Goal: Obtain resource: Download file/media

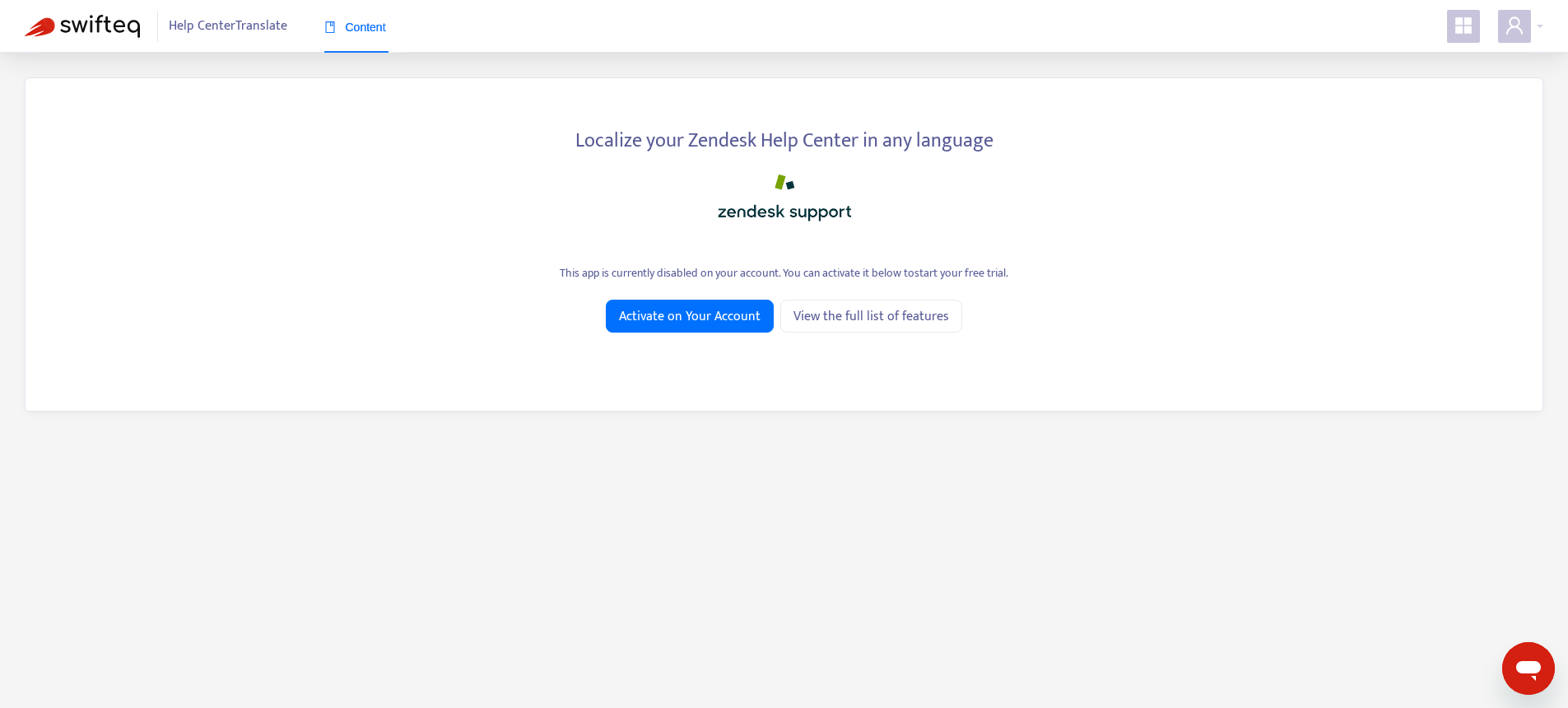
click at [1458, 35] on icon "appstore" at bounding box center [1463, 26] width 19 height 19
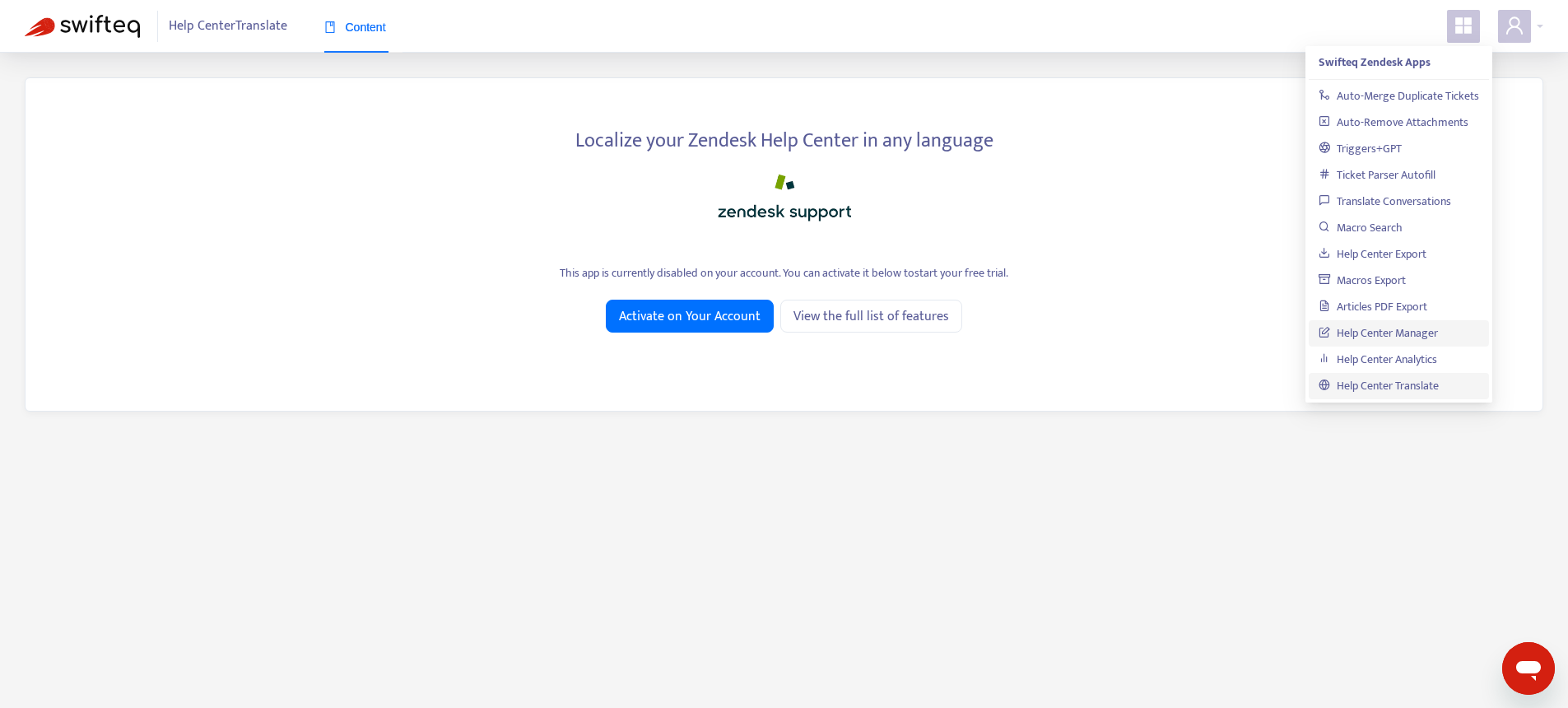
click at [1376, 328] on link "Help Center Manager" at bounding box center [1378, 332] width 119 height 19
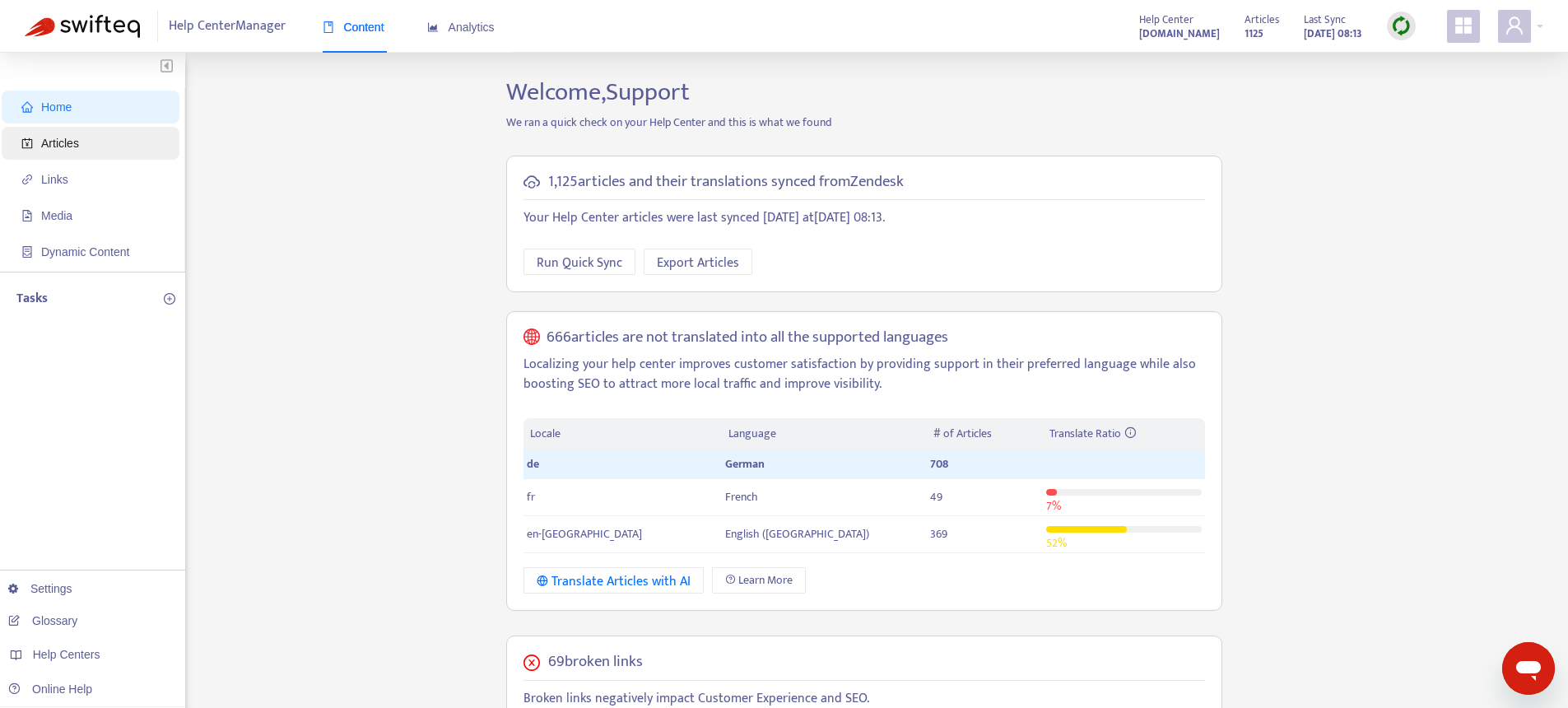
click at [106, 139] on span "Articles" at bounding box center [94, 143] width 145 height 33
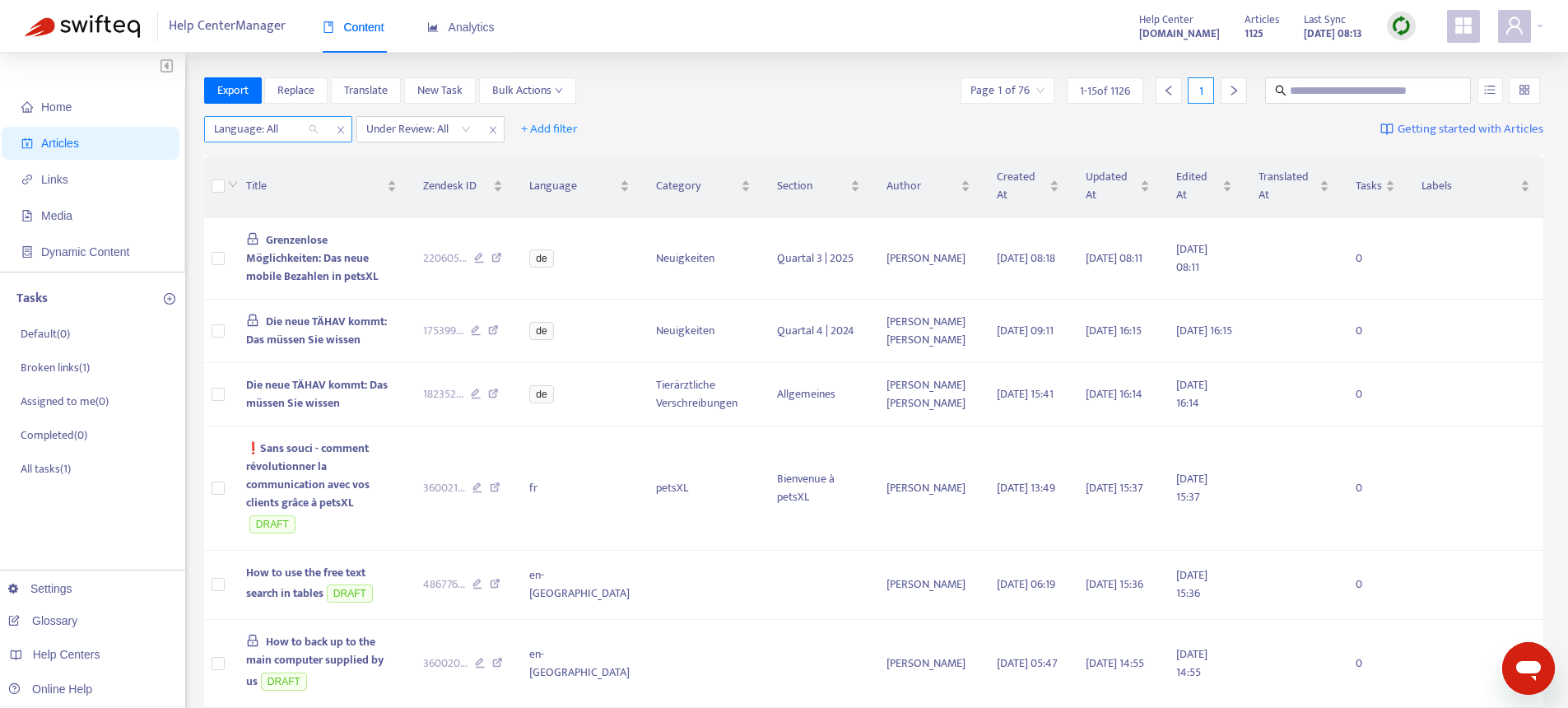
click at [243, 129] on div at bounding box center [258, 129] width 100 height 19
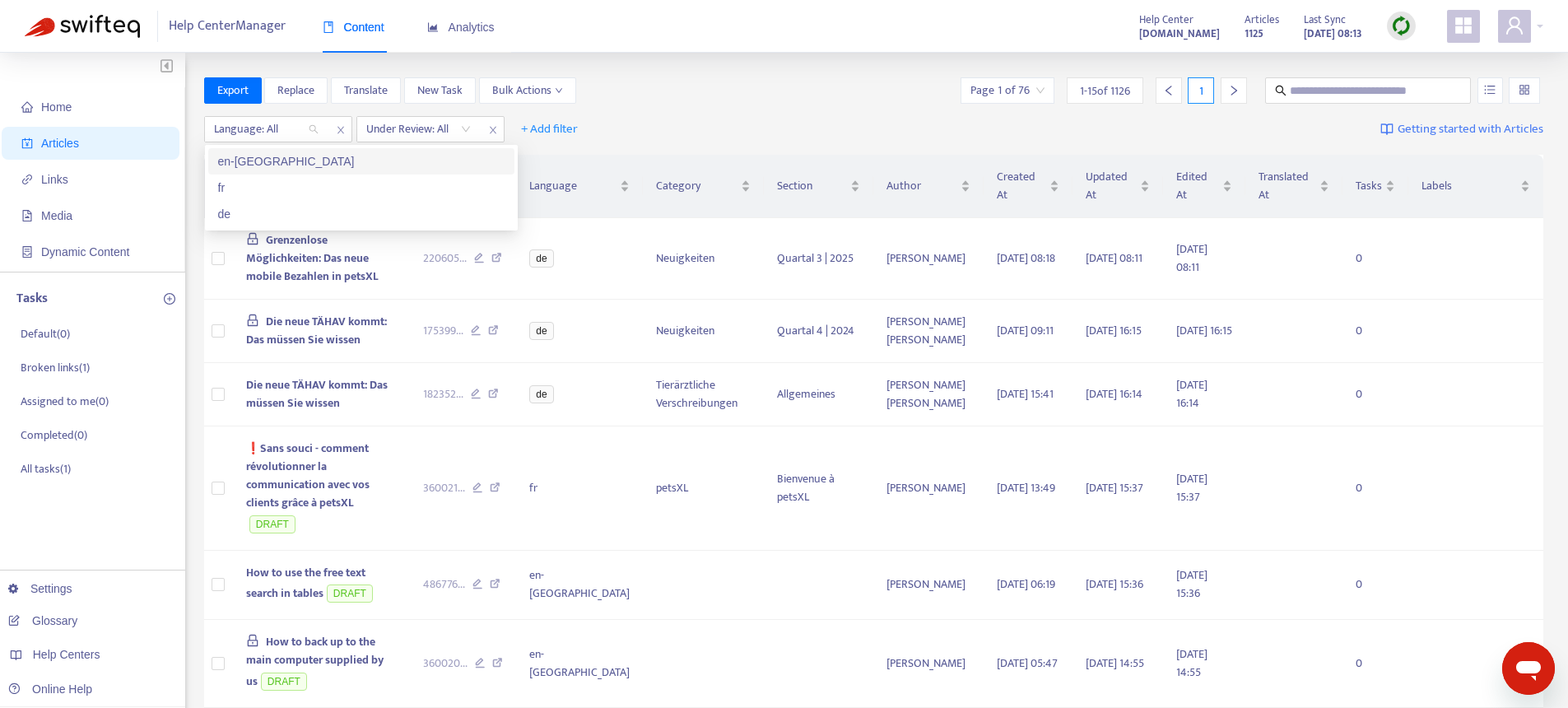
click at [268, 162] on div "en-gb" at bounding box center [361, 161] width 286 height 19
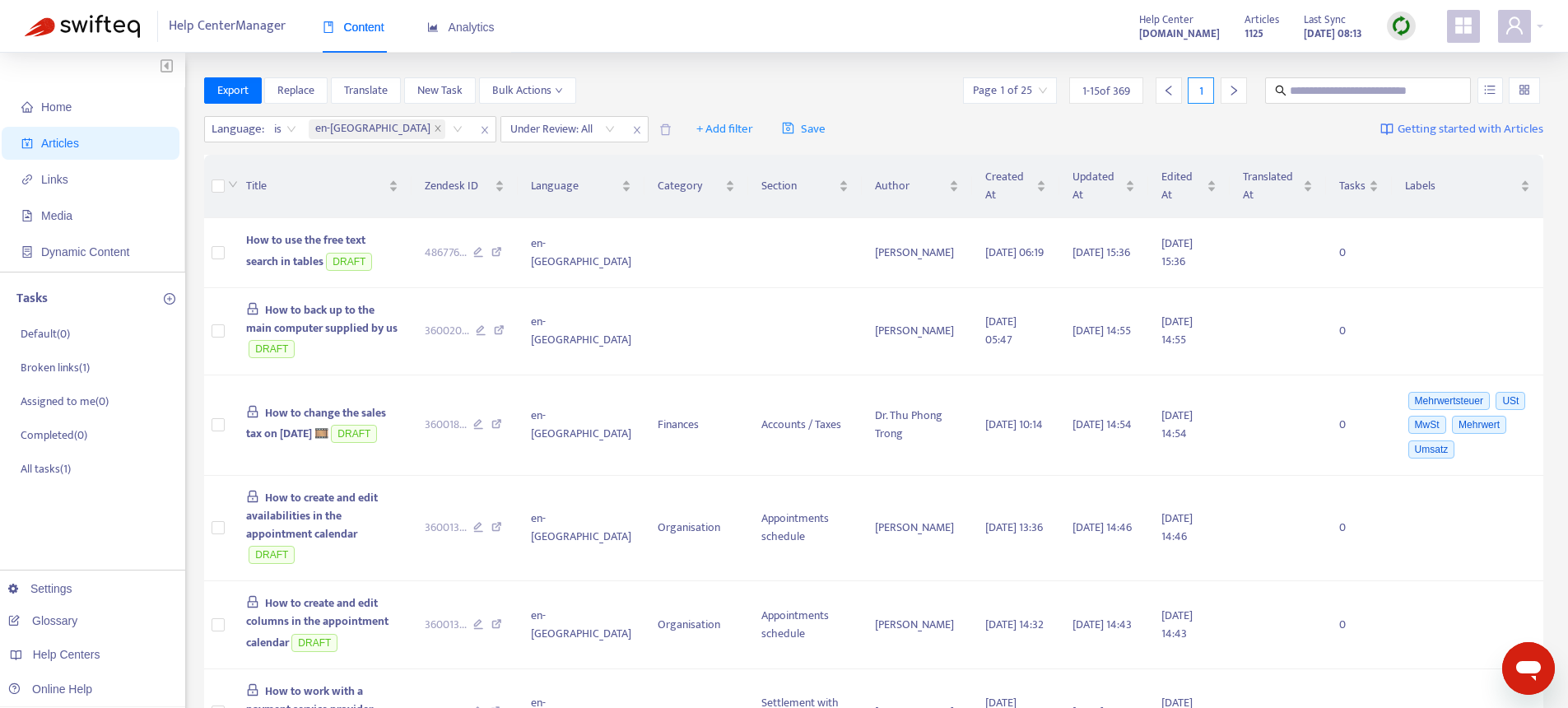
click at [222, 94] on span "Export" at bounding box center [232, 90] width 31 height 19
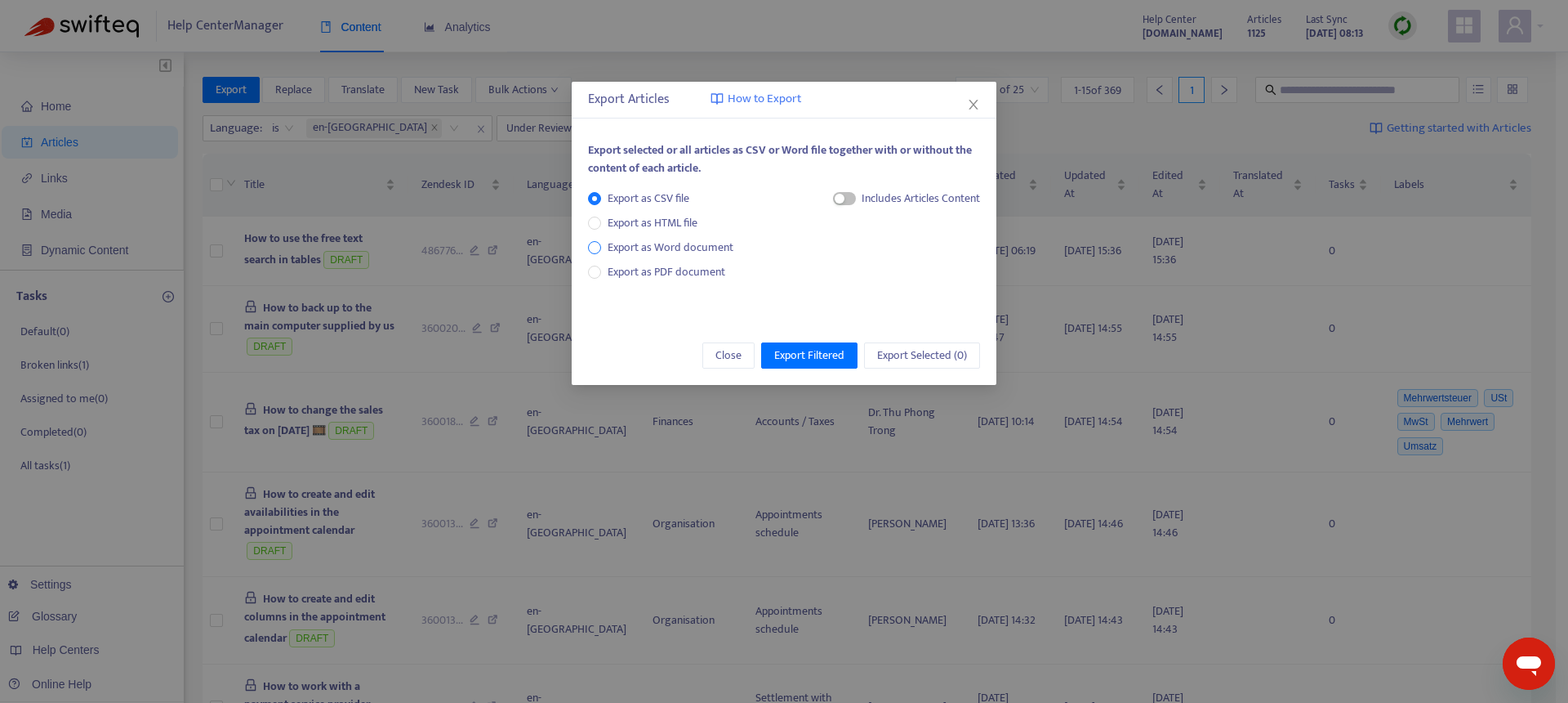
click at [665, 249] on span "Export as Word document" at bounding box center [670, 247] width 138 height 18
click at [802, 359] on span "Export Filtered" at bounding box center [809, 355] width 70 height 18
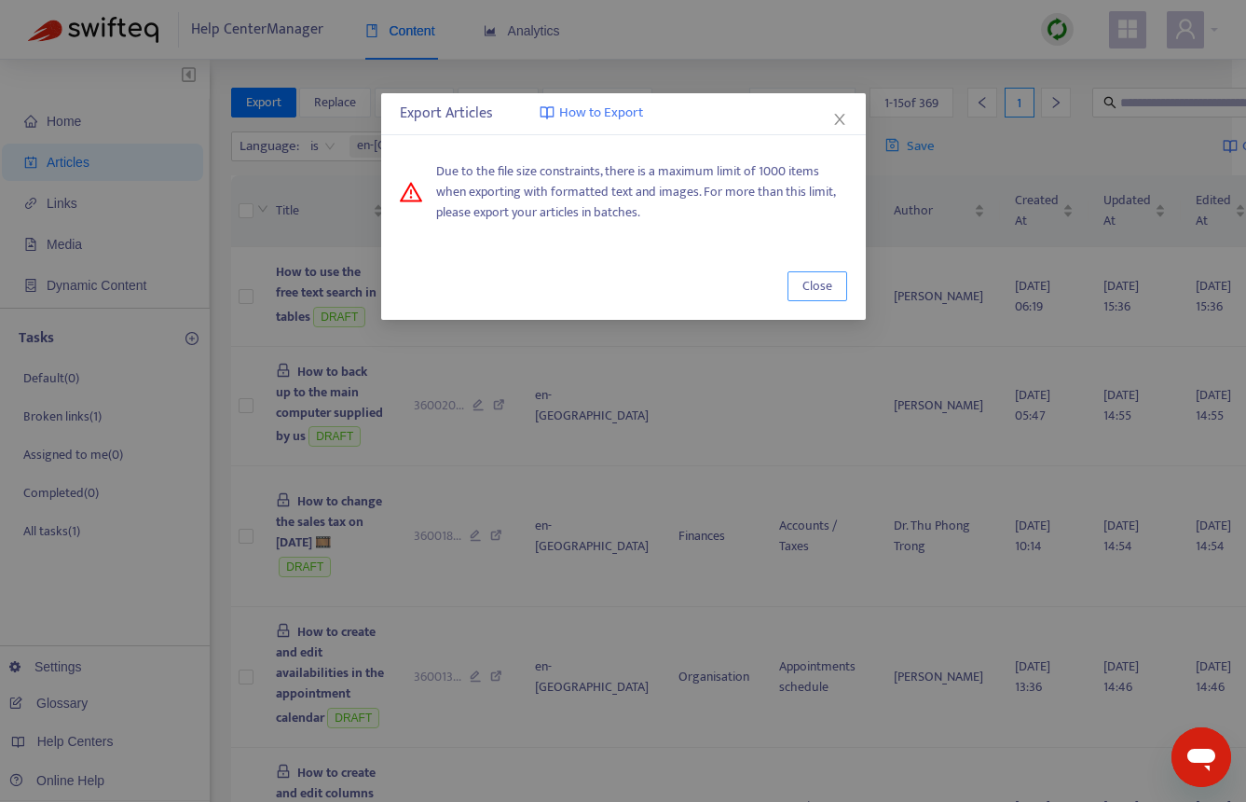
click at [794, 292] on button "Close" at bounding box center [818, 286] width 60 height 30
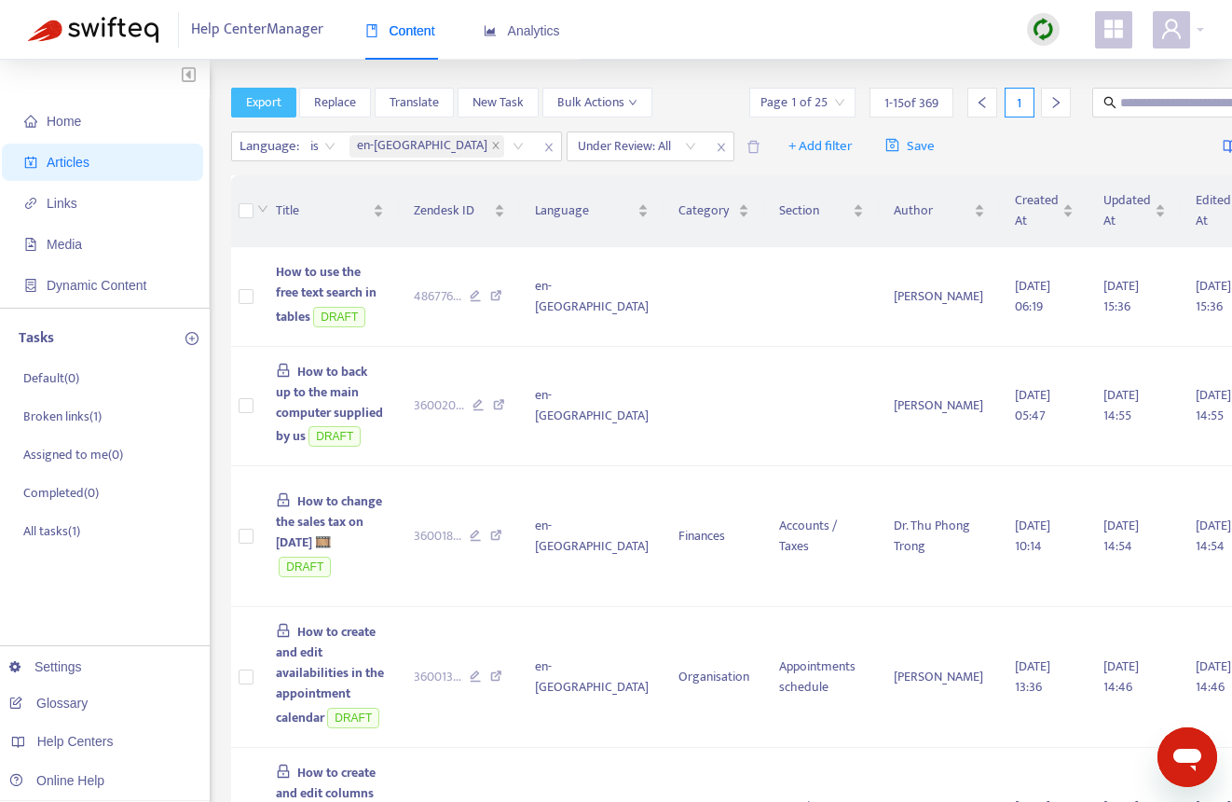
click at [275, 103] on span "Export" at bounding box center [263, 102] width 35 height 21
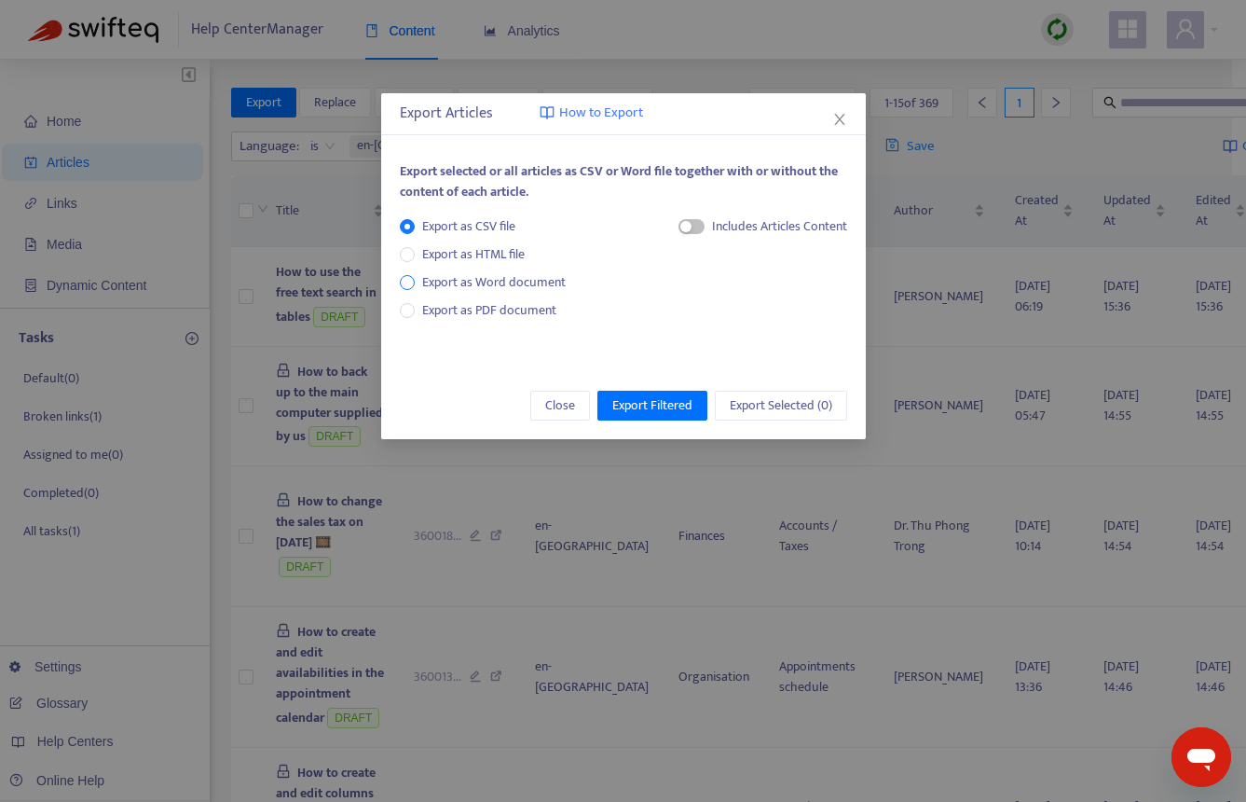
click at [506, 283] on span "Export as Word document" at bounding box center [494, 282] width 158 height 21
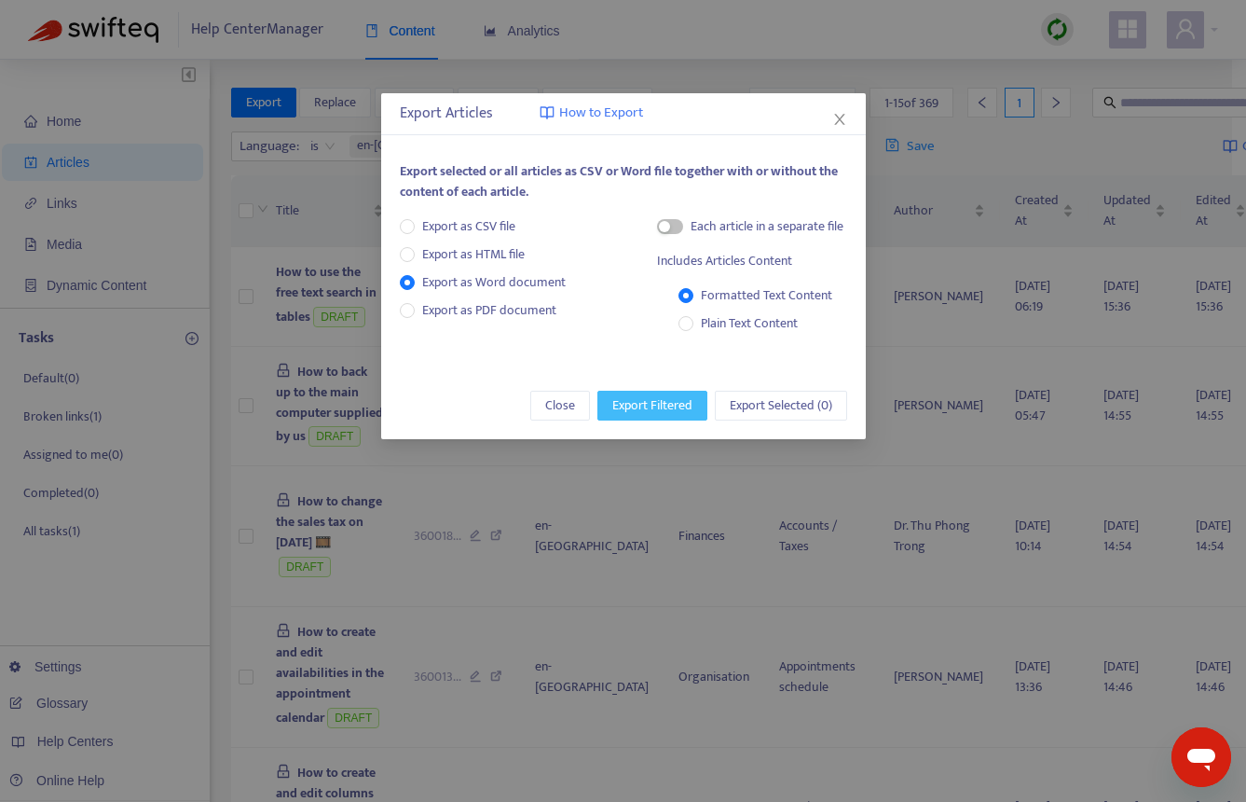
click at [654, 411] on span "Export Filtered" at bounding box center [653, 405] width 80 height 21
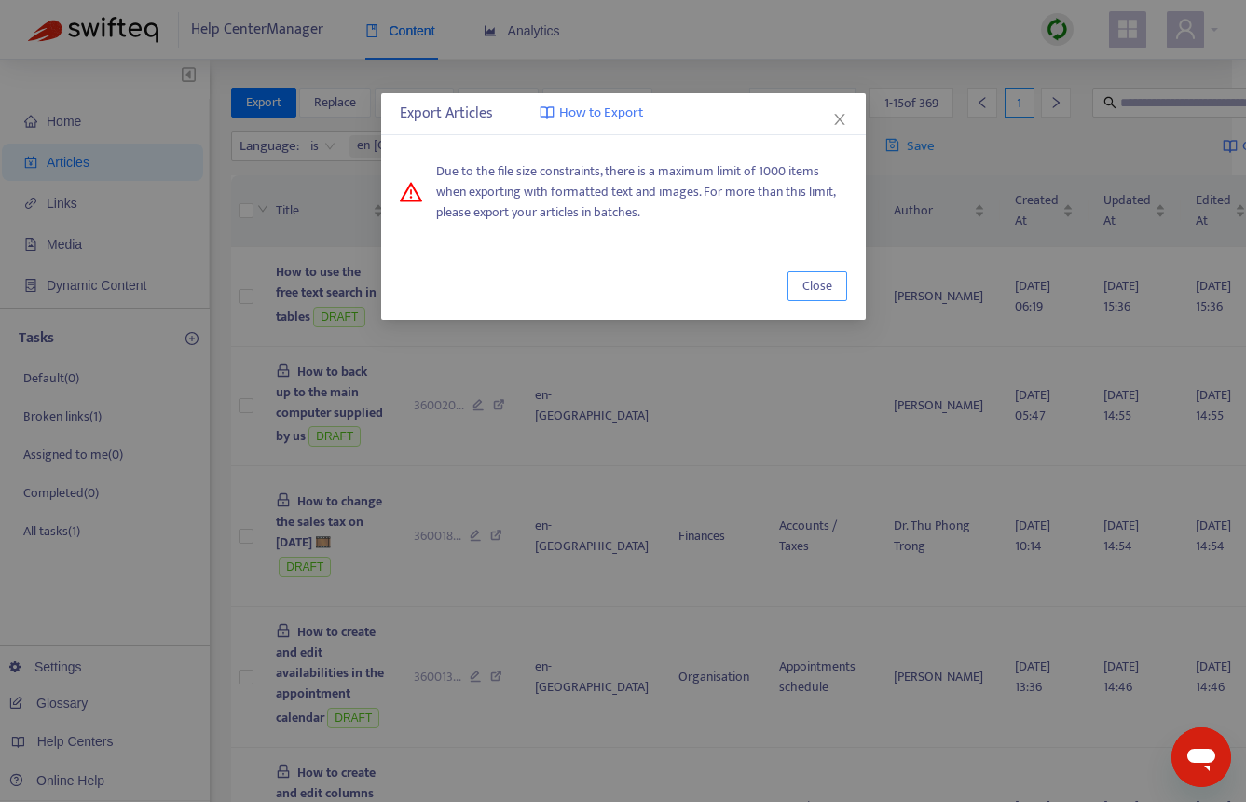
click at [814, 293] on span "Close" at bounding box center [818, 286] width 30 height 21
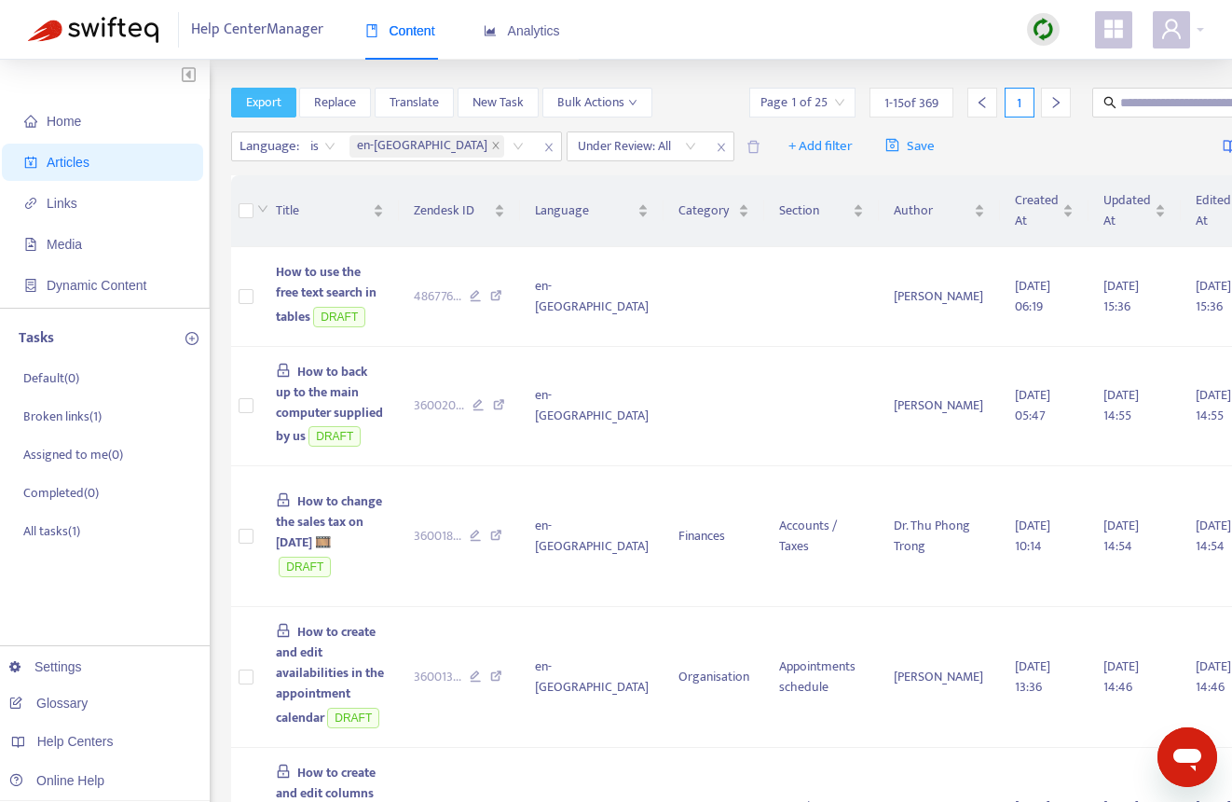
click at [255, 108] on span "Export" at bounding box center [263, 102] width 35 height 21
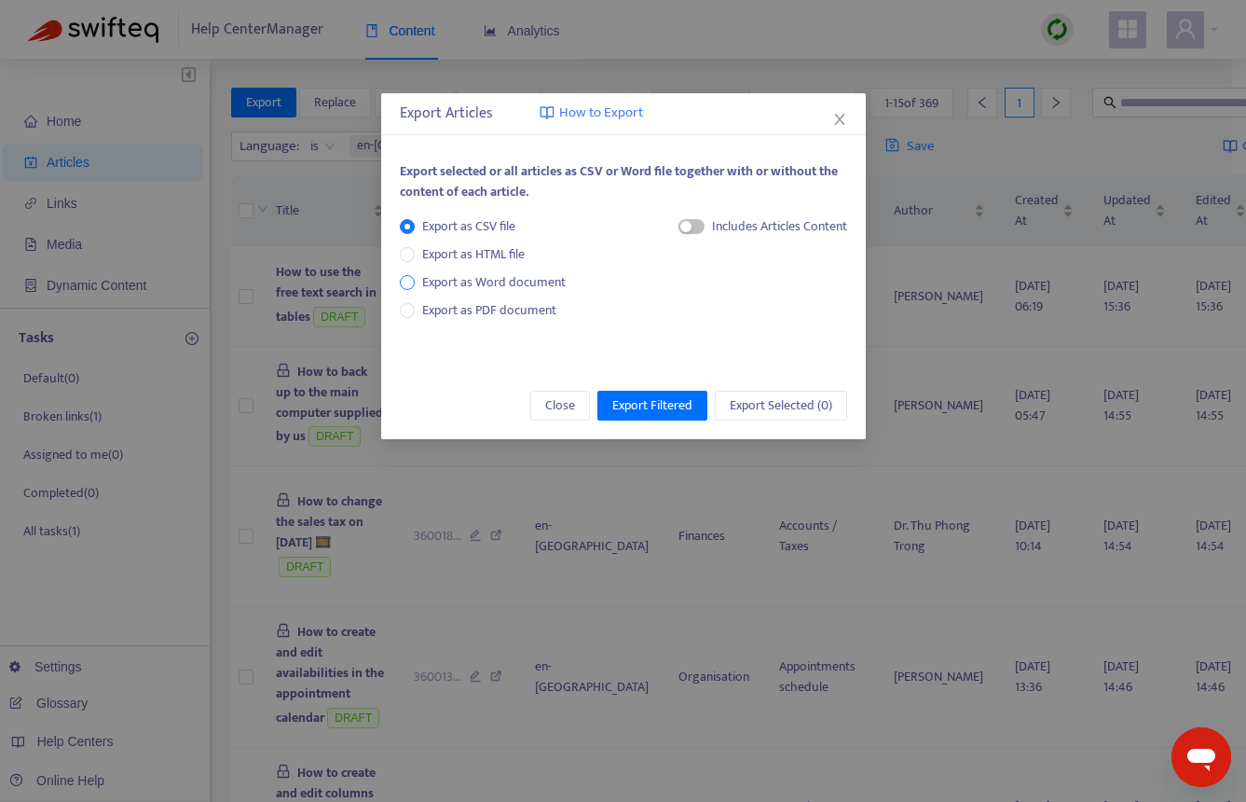
click at [461, 280] on span "Export as Word document" at bounding box center [494, 282] width 158 height 21
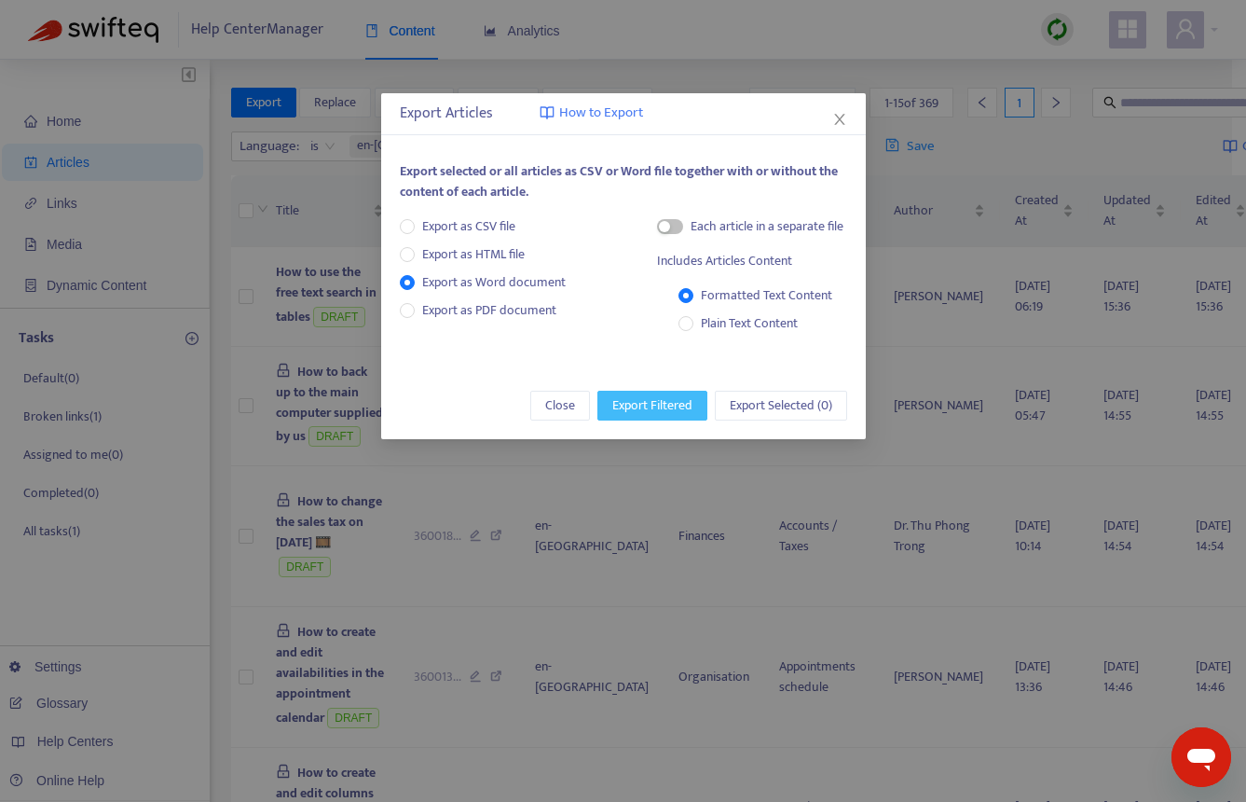
click at [641, 403] on span "Export Filtered" at bounding box center [653, 405] width 80 height 21
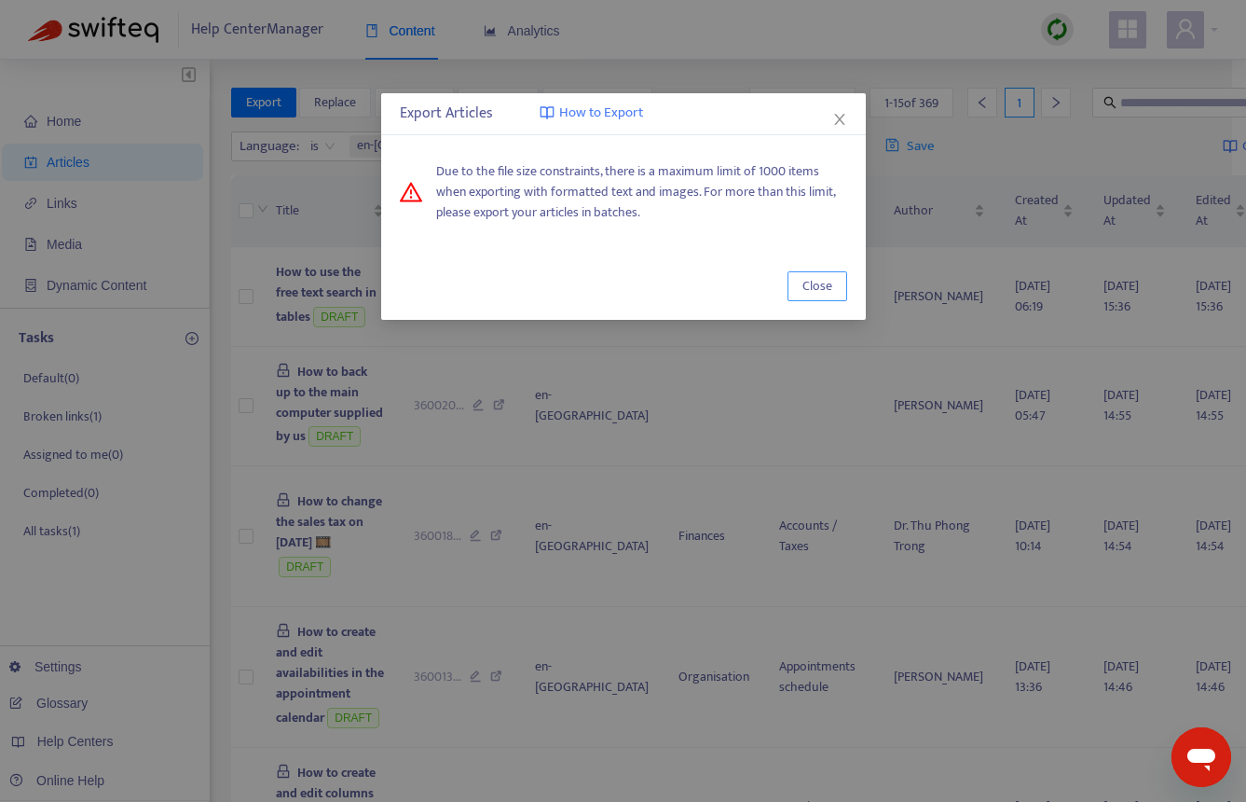
click at [819, 293] on span "Close" at bounding box center [818, 286] width 30 height 21
